Goal: Navigation & Orientation: Find specific page/section

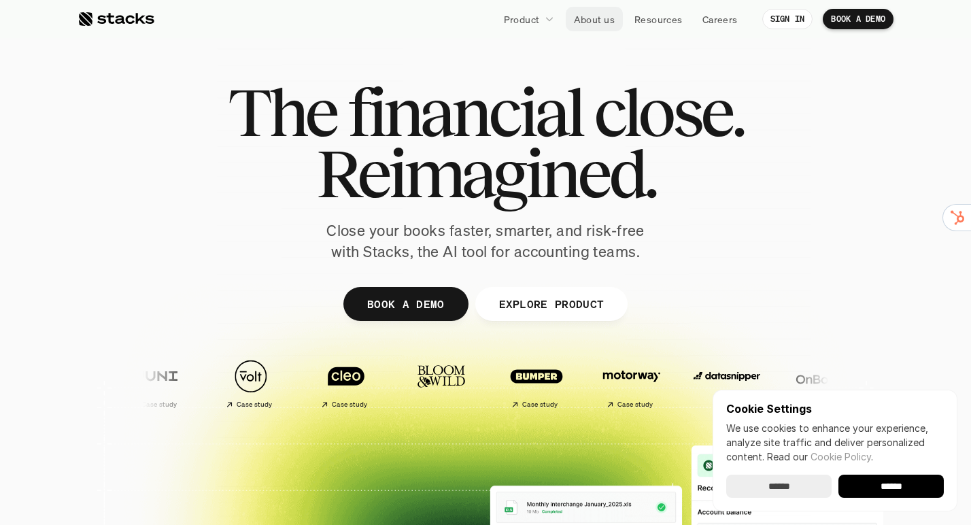
click at [592, 16] on p "About us" at bounding box center [594, 19] width 41 height 14
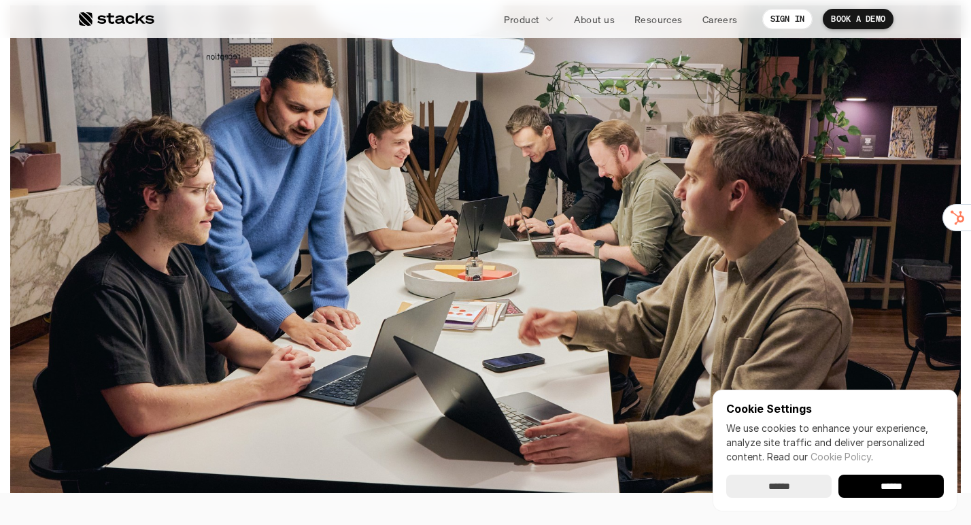
scroll to position [419, 0]
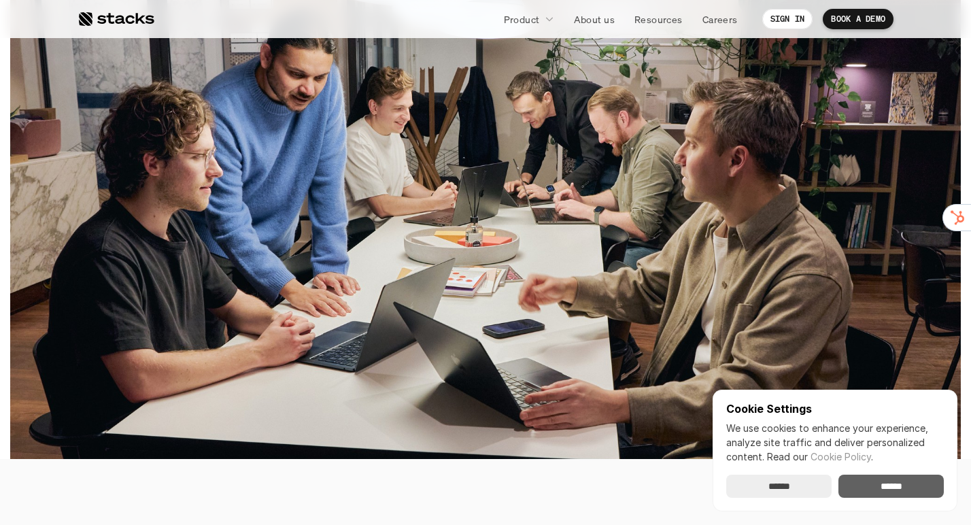
click at [878, 488] on input "******" at bounding box center [890, 486] width 105 height 23
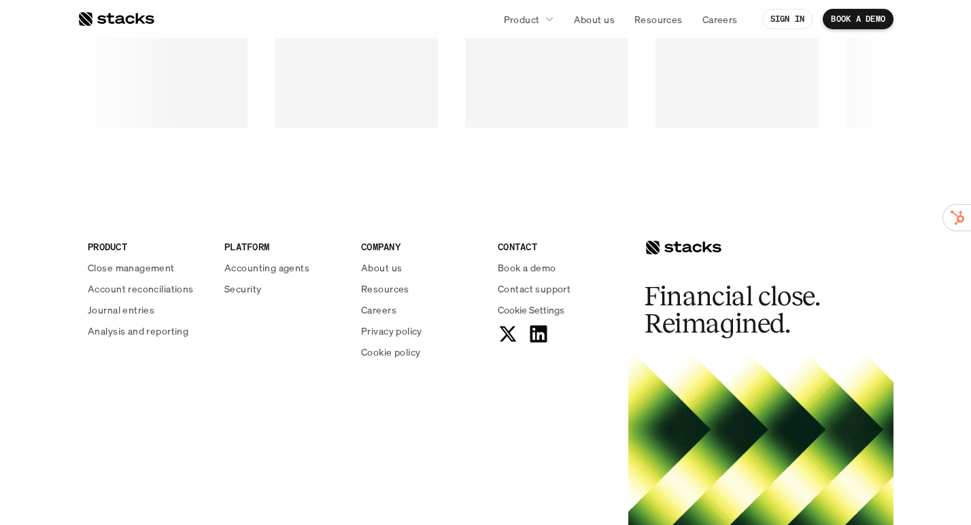
scroll to position [2287, 0]
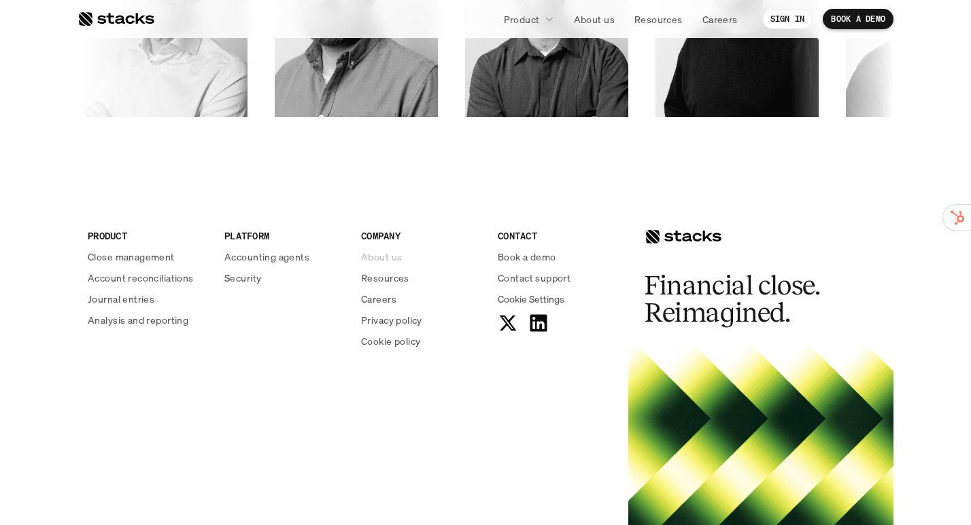
click at [392, 257] on p "About us" at bounding box center [381, 257] width 41 height 14
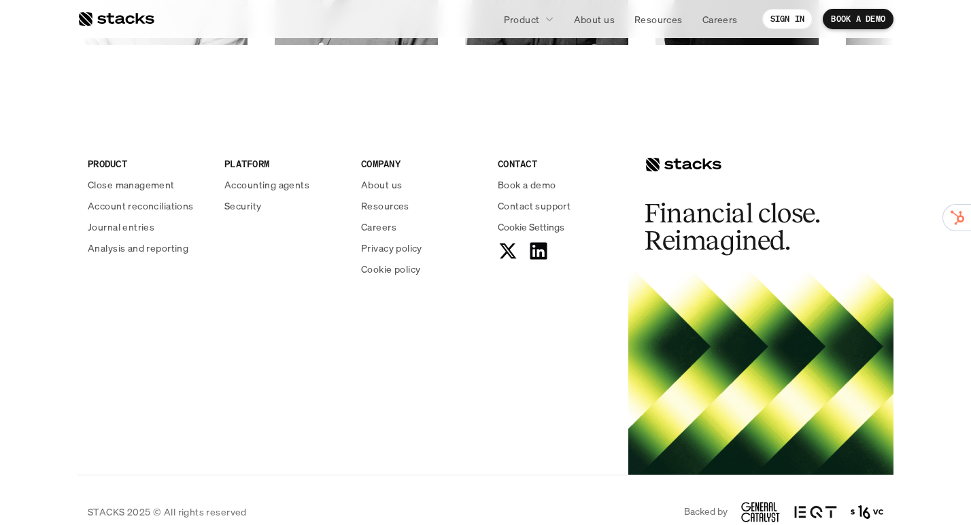
scroll to position [2384, 0]
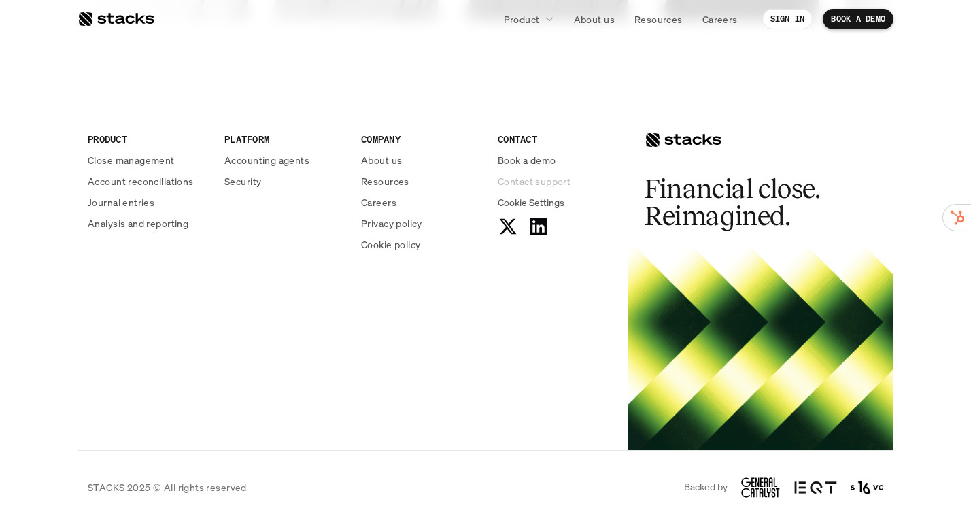
click at [534, 184] on p "Contact support" at bounding box center [534, 181] width 73 height 14
click at [400, 178] on p "Resources" at bounding box center [385, 181] width 48 height 14
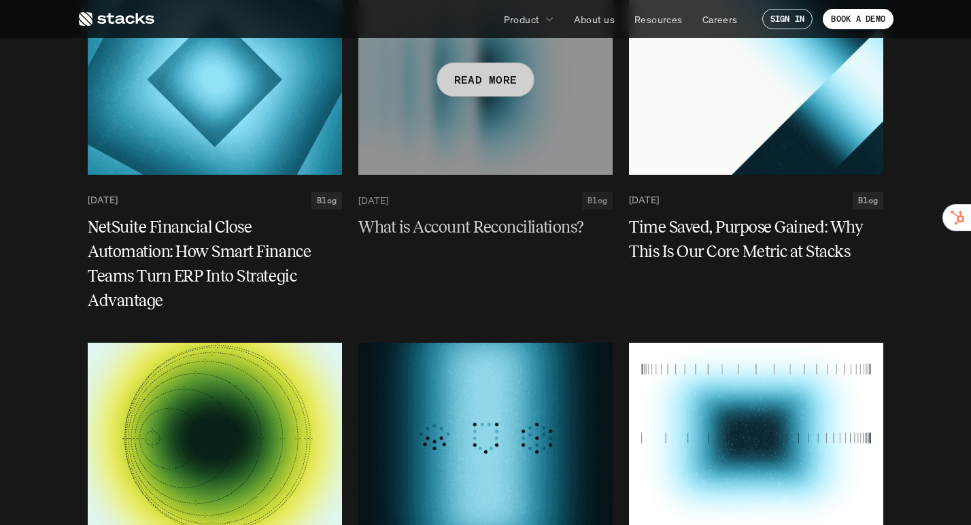
scroll to position [2061, 0]
